Goal: Information Seeking & Learning: Find specific fact

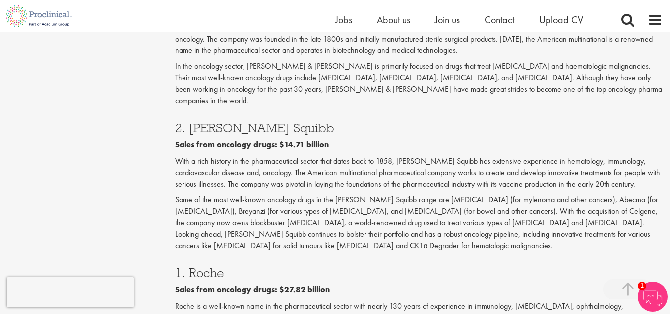
scroll to position [1675, 0]
drag, startPoint x: 226, startPoint y: 184, endPoint x: 188, endPoint y: 186, distance: 37.7
click at [188, 267] on h3 "1. Roche" at bounding box center [418, 273] width 487 height 13
copy h3 "Roche"
click at [281, 162] on div "2. [PERSON_NAME] Squibb Sales from oncology drugs: $14.71 billion With a rich h…" at bounding box center [419, 184] width 502 height 145
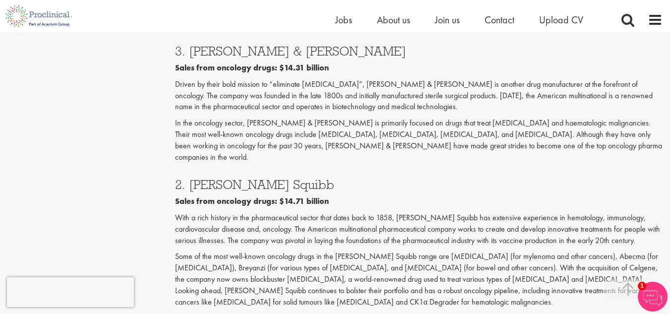
scroll to position [1619, 0]
drag, startPoint x: 309, startPoint y: 95, endPoint x: 190, endPoint y: 96, distance: 119.0
click at [190, 178] on h3 "2. [PERSON_NAME] Squibb" at bounding box center [418, 184] width 487 height 13
copy h3 "[PERSON_NAME] Squibb"
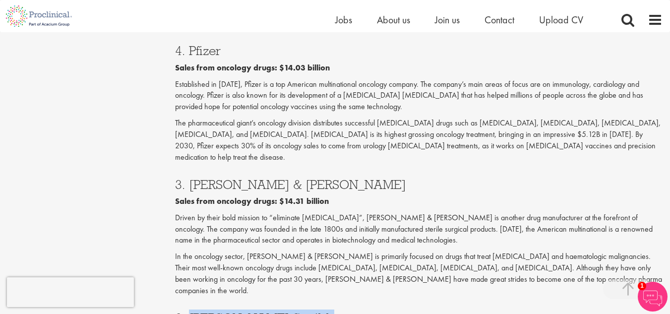
scroll to position [1485, 0]
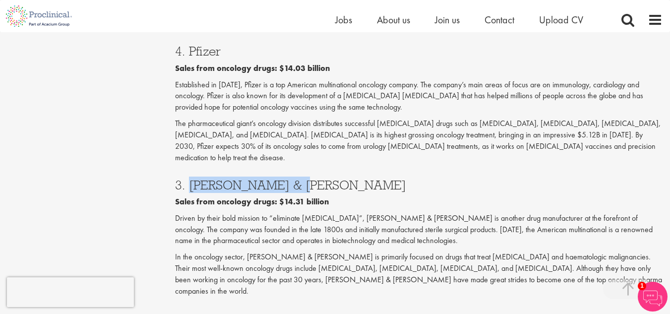
drag, startPoint x: 297, startPoint y: 104, endPoint x: 187, endPoint y: 108, distance: 110.2
click at [187, 178] on h3 "3. [PERSON_NAME] & [PERSON_NAME]" at bounding box center [418, 184] width 487 height 13
copy h3 "Johnson & Johnson"
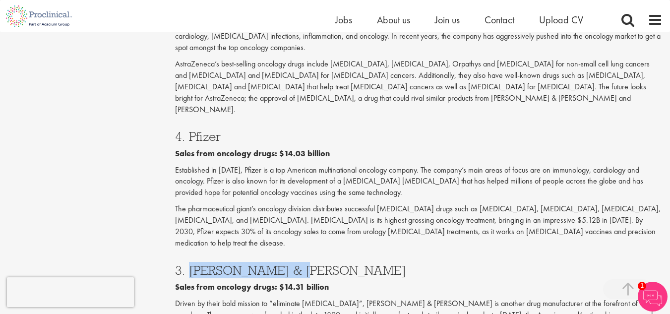
scroll to position [1373, 0]
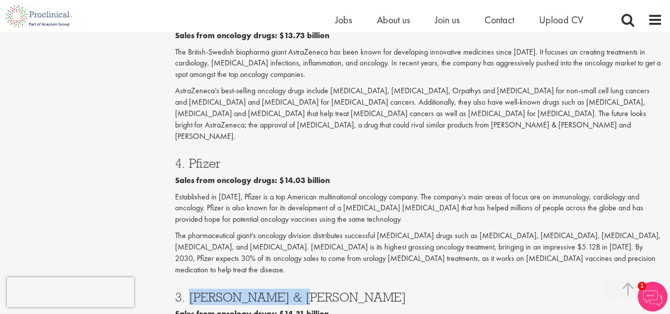
drag, startPoint x: 234, startPoint y: 94, endPoint x: 190, endPoint y: 97, distance: 44.2
click at [190, 157] on h3 "4. Pfizer" at bounding box center [418, 163] width 487 height 13
copy h3 "Pfizer"
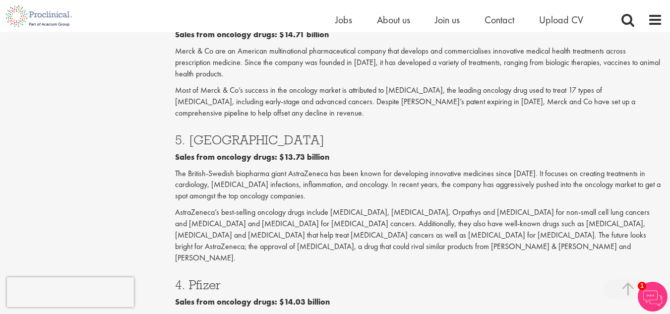
click at [257, 207] on p "AstraZeneca’s best-selling oncology drugs include [MEDICAL_DATA], [MEDICAL_DATA…" at bounding box center [418, 235] width 487 height 57
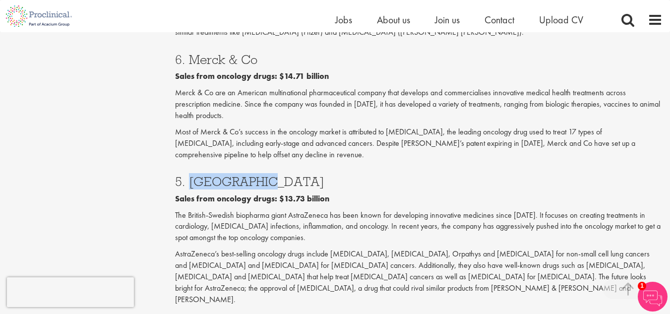
drag, startPoint x: 262, startPoint y: 126, endPoint x: 190, endPoint y: 127, distance: 71.4
click at [190, 175] on h3 "5. [GEOGRAPHIC_DATA]" at bounding box center [418, 181] width 487 height 13
copy h3 "AstraZeneca"
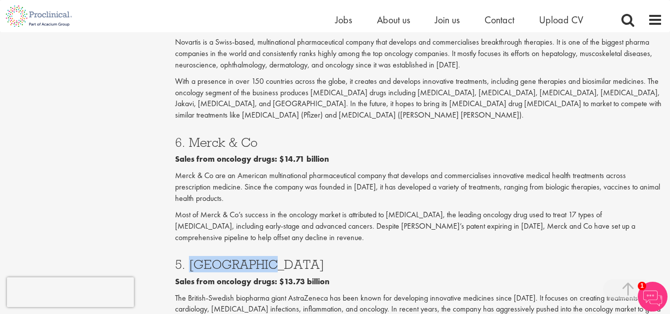
scroll to position [1127, 0]
click at [299, 188] on div "6. Merck & Co Sales from oncology drugs: $14.71 billion Merck & Co are an Ameri…" at bounding box center [419, 187] width 502 height 122
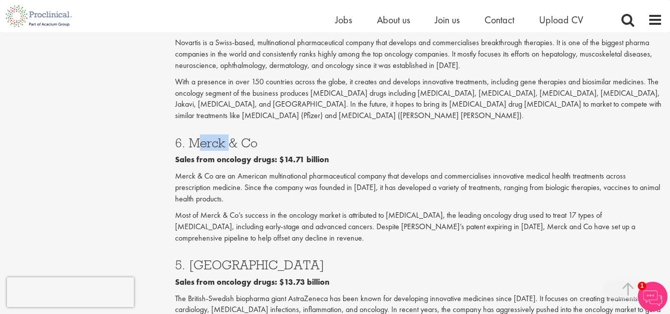
drag, startPoint x: 224, startPoint y: 86, endPoint x: 188, endPoint y: 85, distance: 35.2
click at [188, 136] on h3 "6. Merck & Co" at bounding box center [418, 142] width 487 height 13
copy h3 "Merck"
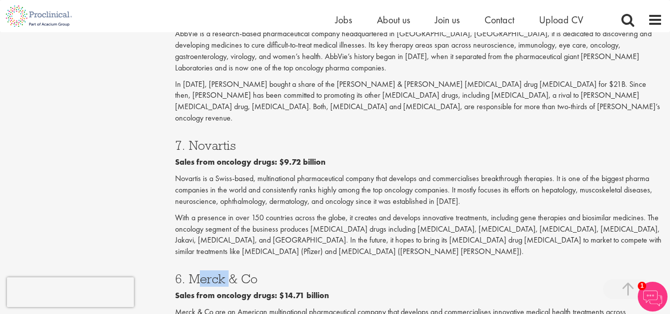
scroll to position [991, 0]
click at [344, 213] on p "With a presence in over 150 countries across the globe, it creates and develops…" at bounding box center [418, 235] width 487 height 45
drag, startPoint x: 241, startPoint y: 102, endPoint x: 187, endPoint y: 99, distance: 54.1
click at [187, 139] on h3 "7. Novartis" at bounding box center [418, 145] width 487 height 13
copy h3 "Novartis"
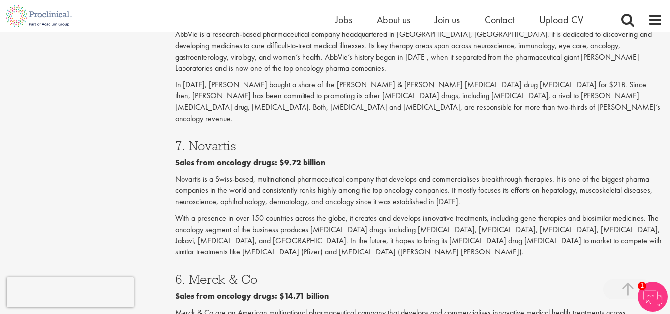
click at [286, 166] on div "7. Novartis Sales from oncology drugs: $9.72 billion Novartis is a Swiss-based,…" at bounding box center [419, 195] width 502 height 133
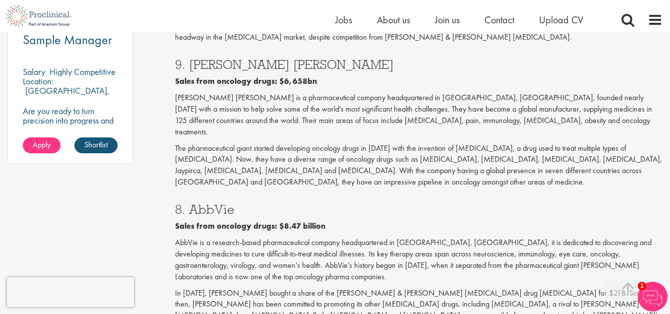
scroll to position [757, 0]
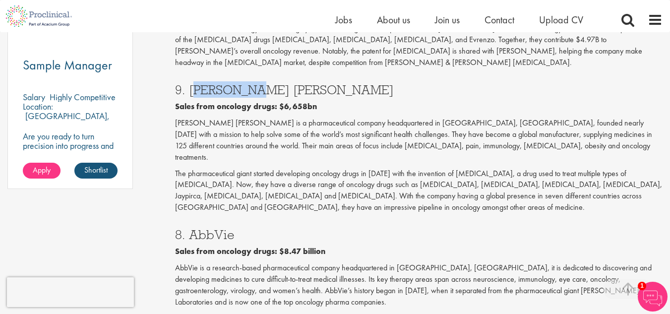
drag, startPoint x: 236, startPoint y: 74, endPoint x: 190, endPoint y: 80, distance: 45.9
click at [190, 83] on h3 "9. [PERSON_NAME] [PERSON_NAME]" at bounding box center [418, 89] width 487 height 13
copy h3 "[PERSON_NAME] [PERSON_NAME]"
click at [362, 170] on p "The pharmaceutical giant started developing oncology drugs in [DATE] with the i…" at bounding box center [418, 190] width 487 height 45
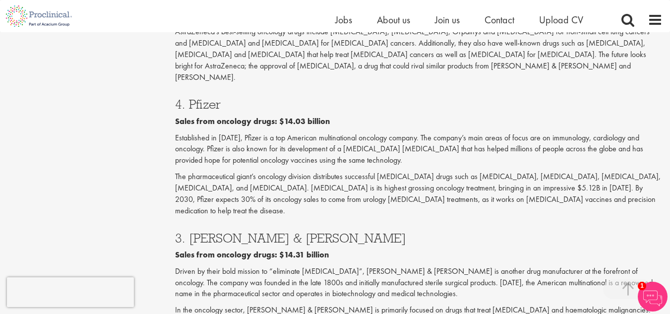
scroll to position [1463, 0]
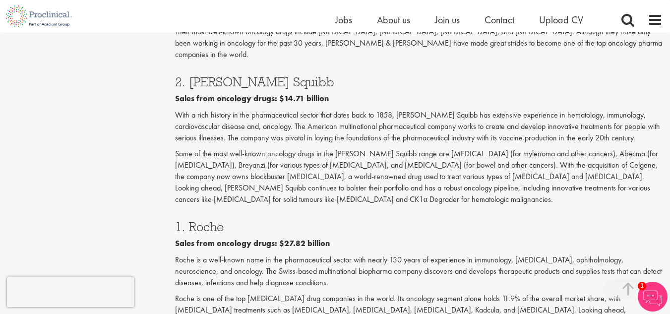
scroll to position [1722, 0]
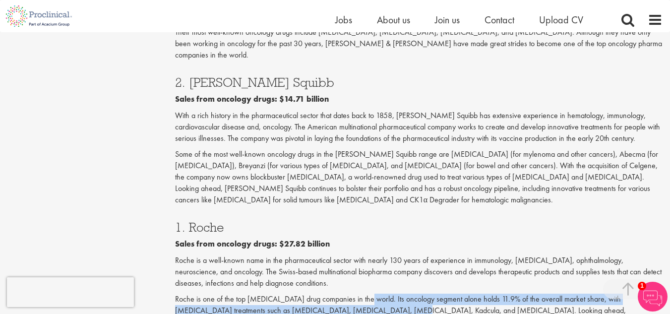
drag, startPoint x: 360, startPoint y: 211, endPoint x: 343, endPoint y: 220, distance: 19.3
click at [343, 294] on p "Roche is one of the top [MEDICAL_DATA] drug companies in the world. Its oncolog…" at bounding box center [418, 316] width 487 height 45
copy p "Its oncology segment alone holds 11.9% of the overall market share, with cancer…"
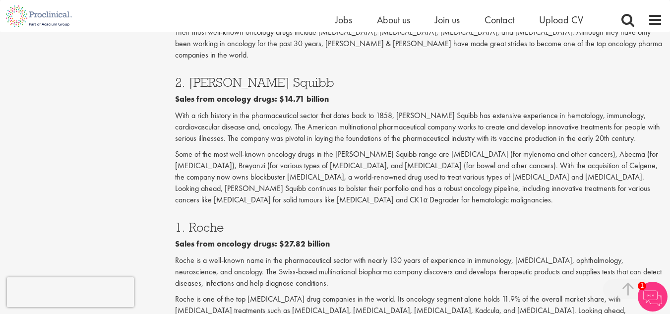
click at [393, 294] on p "Roche is one of the top [MEDICAL_DATA] drug companies in the world. Its oncolog…" at bounding box center [418, 316] width 487 height 45
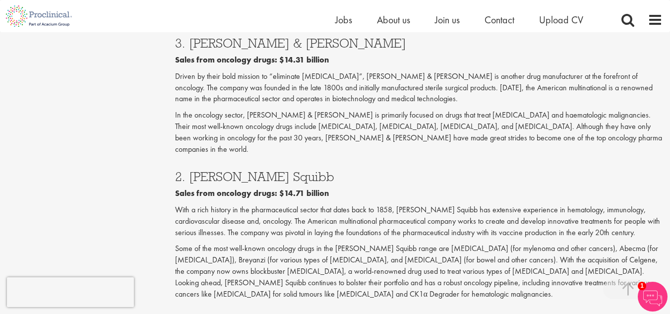
scroll to position [1627, 0]
drag, startPoint x: 331, startPoint y: 248, endPoint x: 177, endPoint y: 249, distance: 154.2
copy b "Sales from oncology drugs: $27.82 billion"
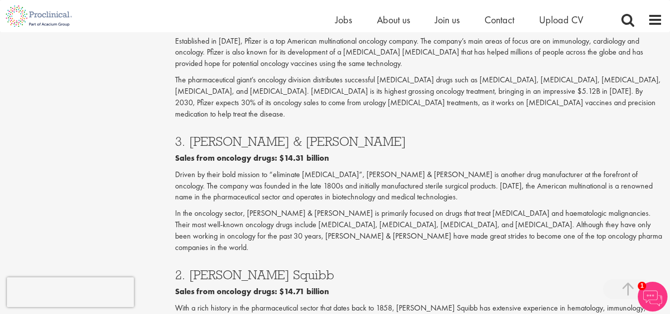
scroll to position [1530, 0]
drag, startPoint x: 323, startPoint y: 185, endPoint x: 188, endPoint y: 187, distance: 134.9
click at [188, 268] on h3 "2. [PERSON_NAME] Squibb" at bounding box center [418, 274] width 487 height 13
copy h3 "[PERSON_NAME] Squibb"
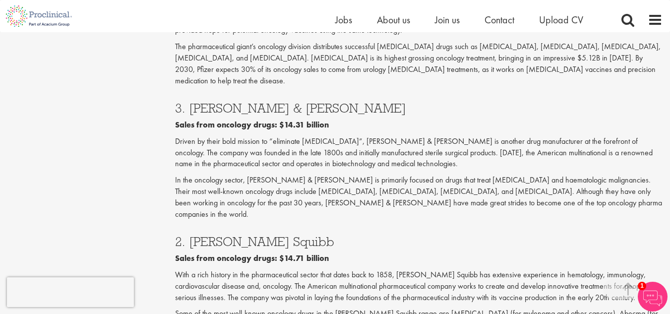
scroll to position [1562, 0]
